Goal: Check status

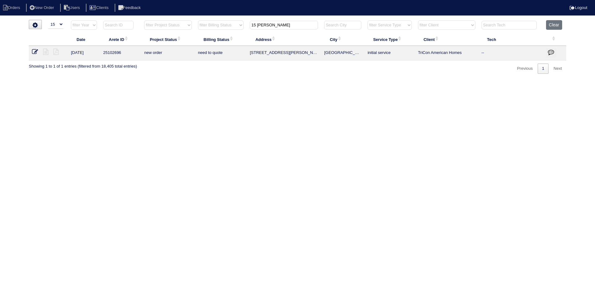
select select "15"
click at [275, 28] on input "15 [PERSON_NAME]" at bounding box center [284, 25] width 68 height 9
type input "2028"
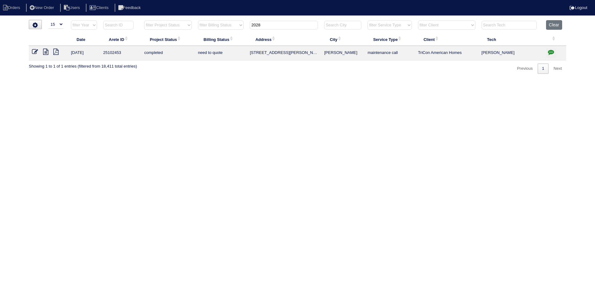
click at [46, 50] on icon at bounding box center [45, 52] width 5 height 6
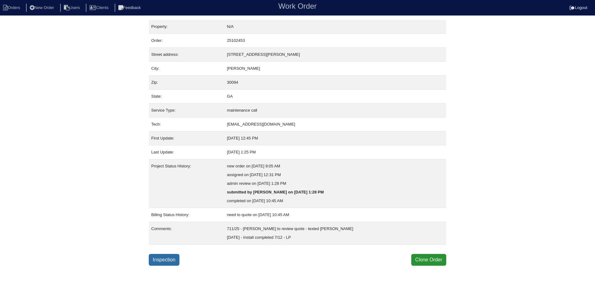
click at [160, 258] on link "Inspection" at bounding box center [164, 260] width 31 height 12
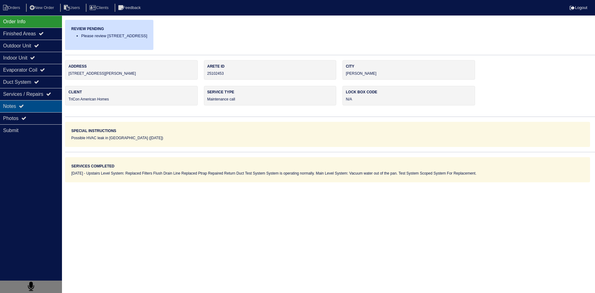
click at [28, 108] on div "Notes" at bounding box center [31, 106] width 62 height 12
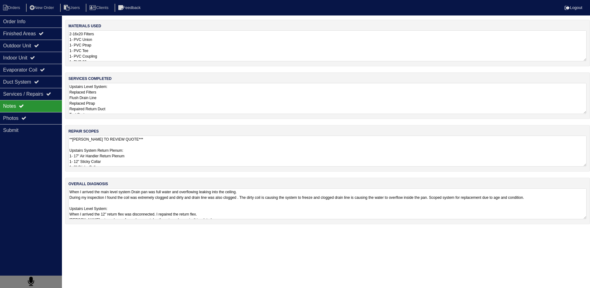
click at [129, 151] on textarea "**DAN TO REVIEW QUOTE*** Upstairs System Return Plenum: 1- 17" Air Handler Retu…" at bounding box center [327, 151] width 518 height 31
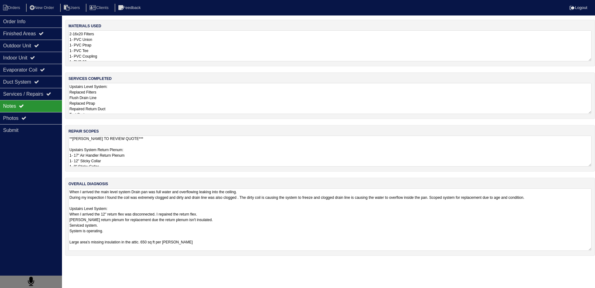
click at [245, 256] on div "materials used 2-16x20 Filters 1- PVC Union 1- PVC Ptrap 1- PVC Tee 1- PVC Coup…" at bounding box center [330, 141] width 530 height 242
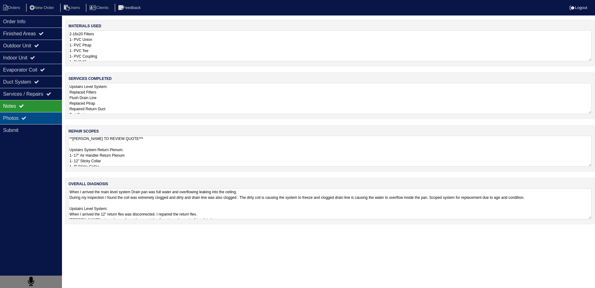
click at [41, 118] on div "Photos" at bounding box center [31, 118] width 62 height 12
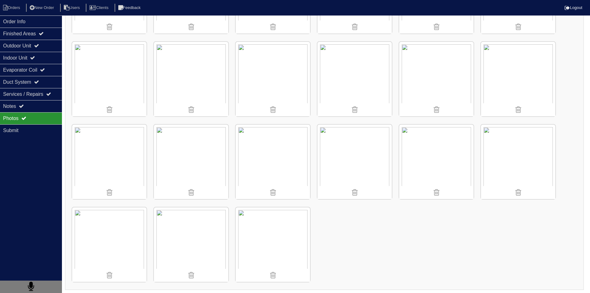
scroll to position [569, 0]
